Goal: Find specific page/section: Find specific page/section

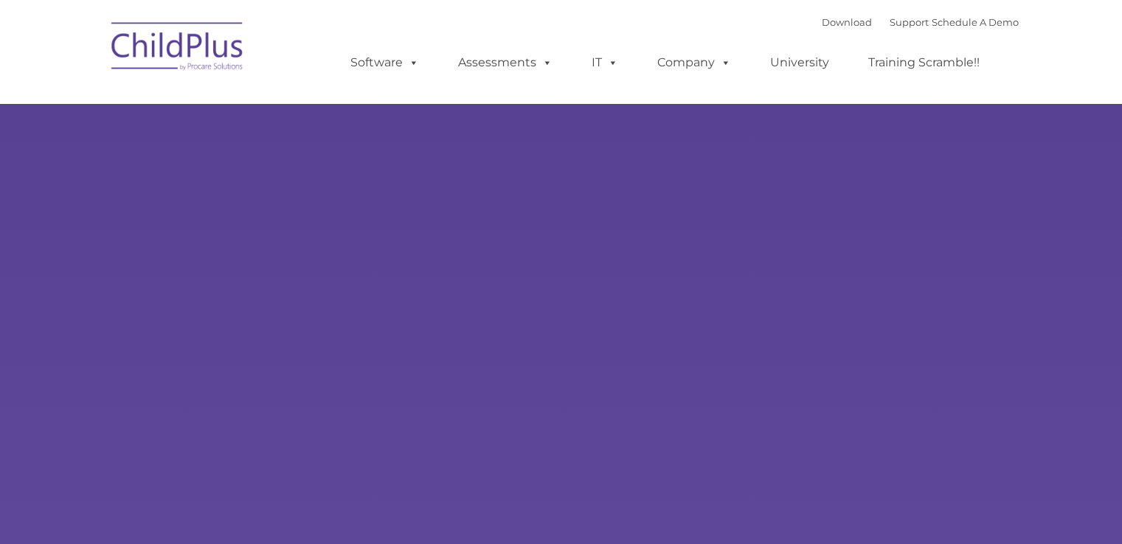
select select "MEDIUM"
type input ""
select select "MEDIUM"
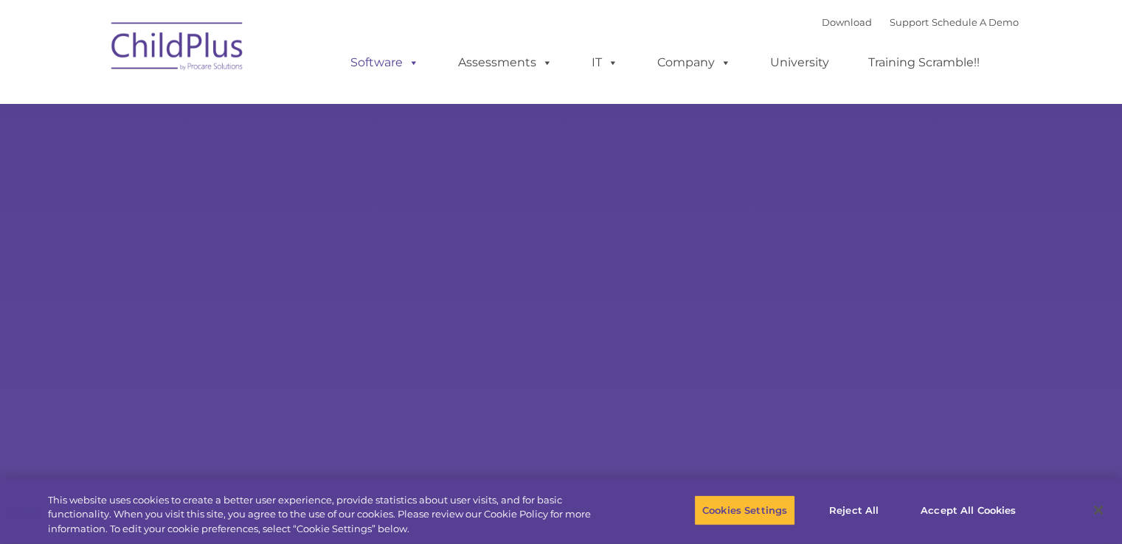
select select "MEDIUM"
